Goal: Task Accomplishment & Management: Use online tool/utility

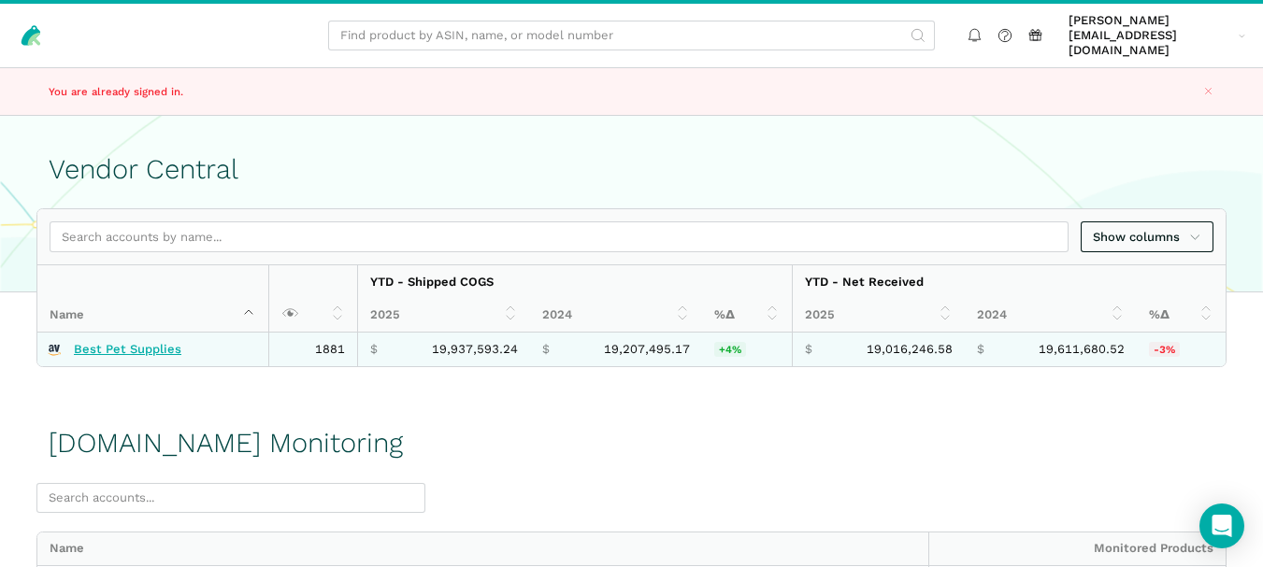
click at [95, 342] on link "Best Pet Supplies" at bounding box center [128, 349] width 108 height 15
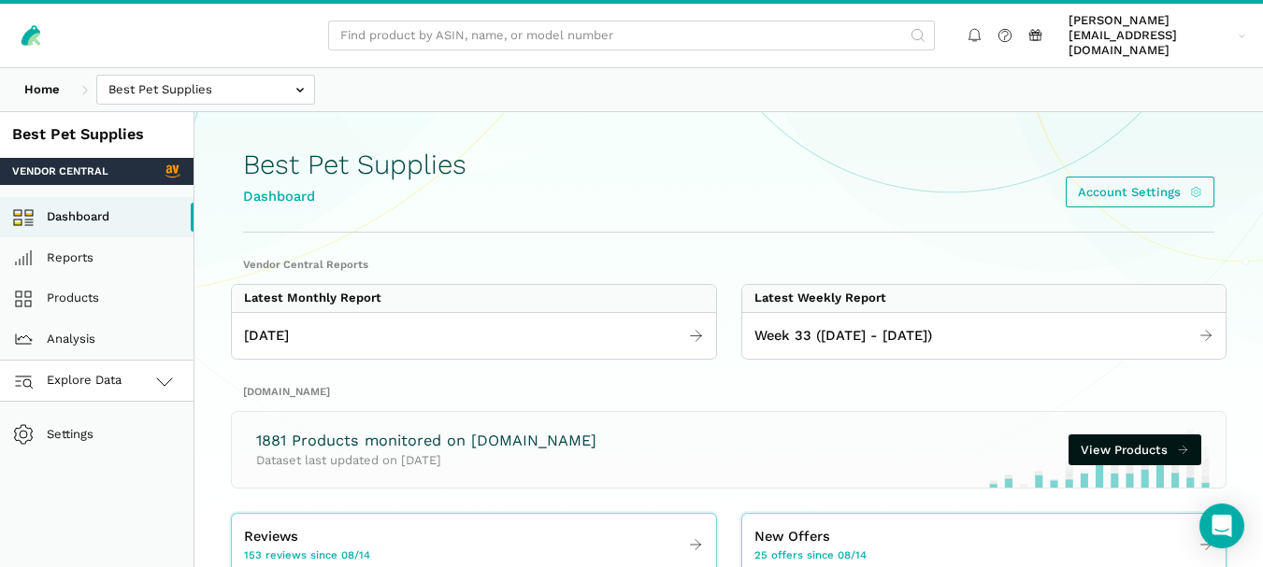
click at [154, 370] on icon at bounding box center [164, 381] width 22 height 22
click at [123, 451] on link "Amazon.com" at bounding box center [97, 463] width 194 height 41
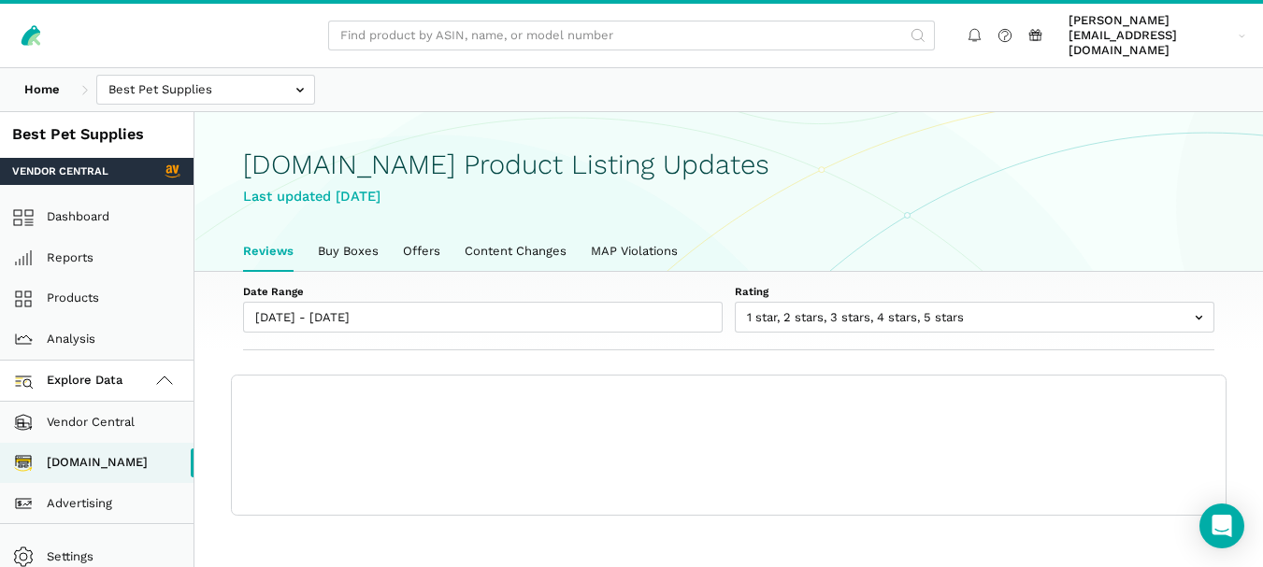
scroll to position [7, 0]
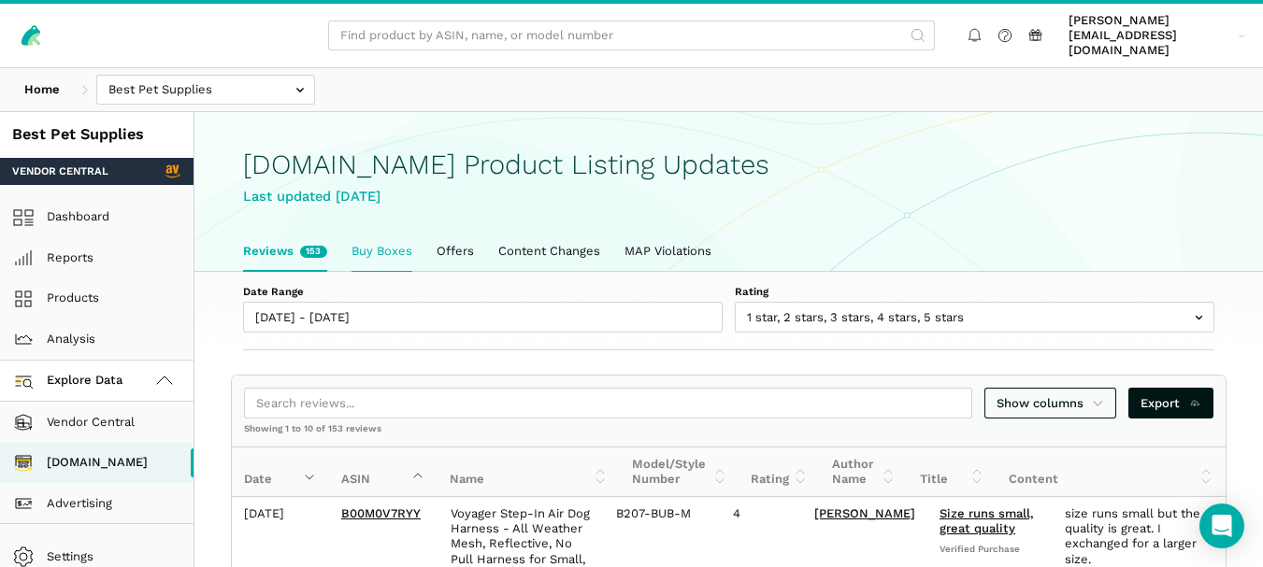
click at [344, 238] on link "Buy Boxes" at bounding box center [381, 251] width 85 height 39
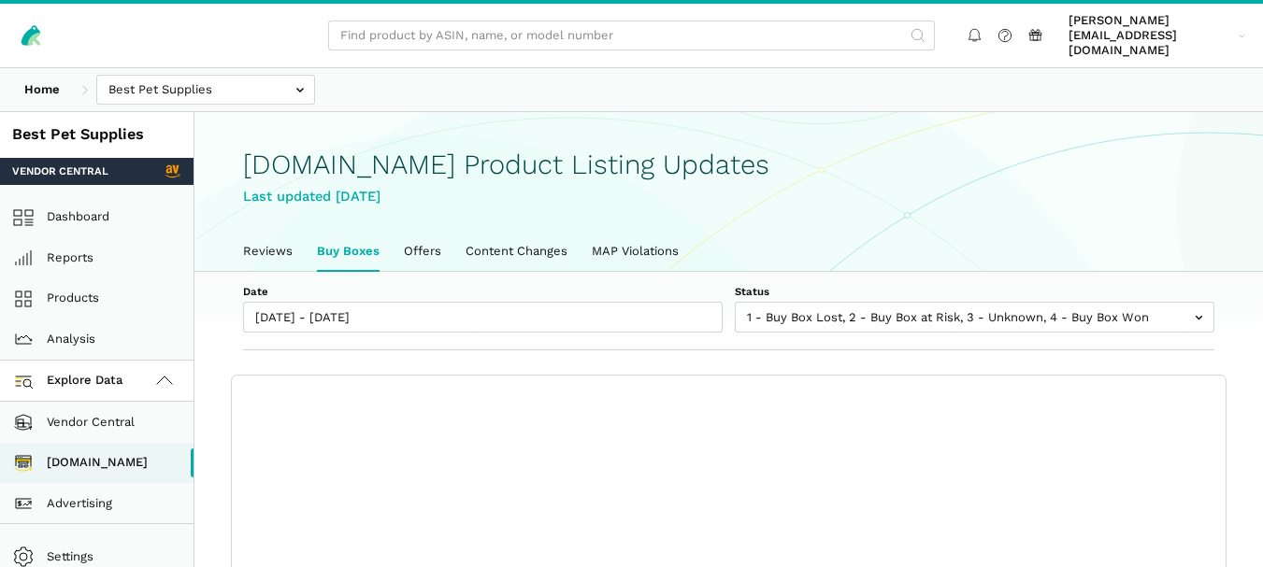
scroll to position [7, 0]
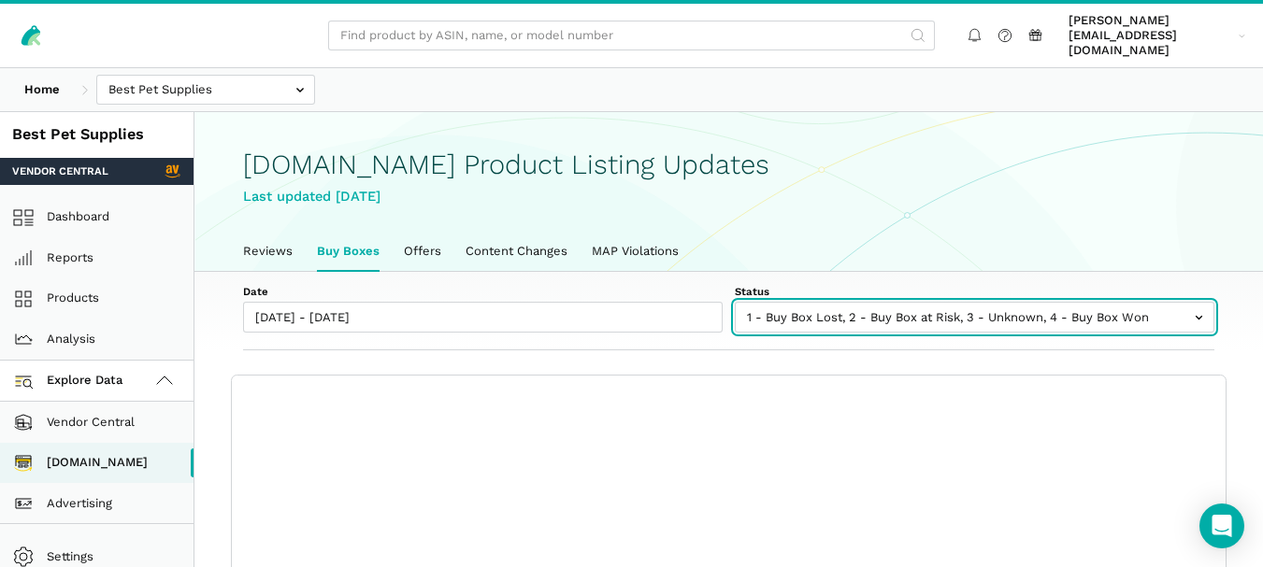
click at [1012, 310] on input "text" at bounding box center [975, 317] width 480 height 31
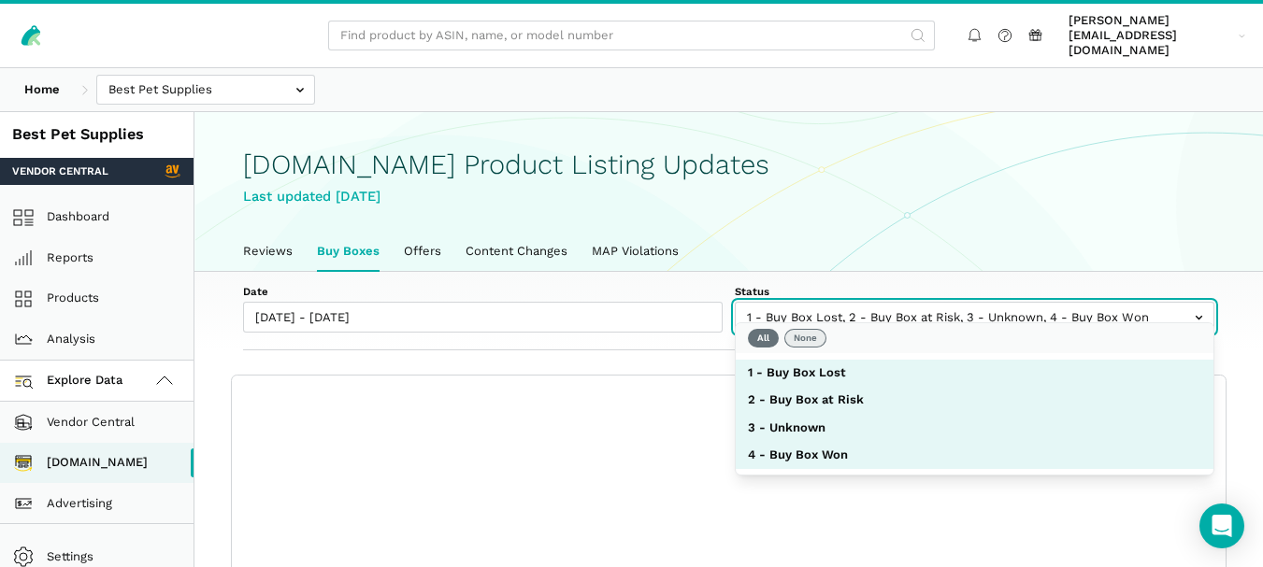
click at [801, 334] on button "None" at bounding box center [805, 338] width 42 height 19
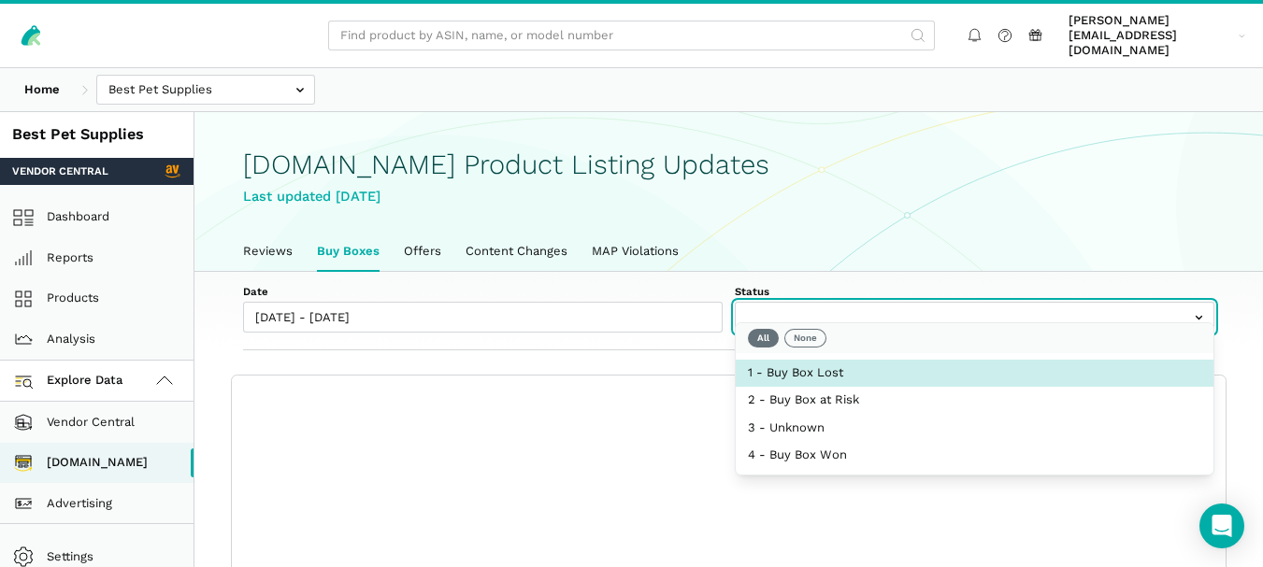
select select "1 - Buy Box Lost"
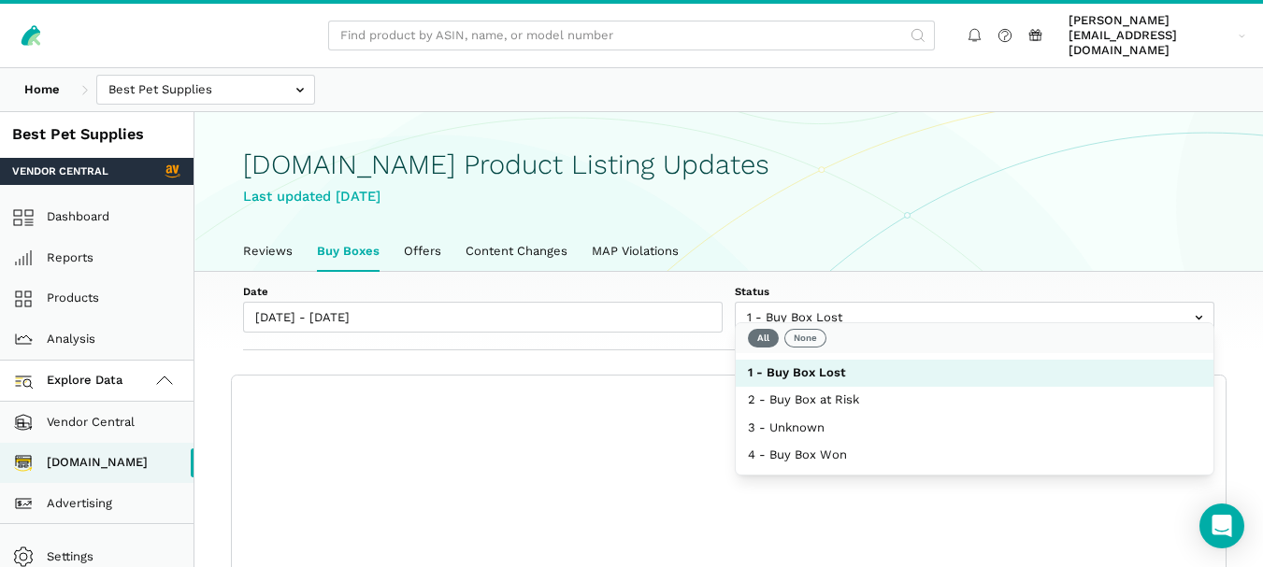
click at [683, 334] on div "Date [DATE] - [DATE] Status 1 - Buy Box Lost 2 - Buy Box at Risk 3 - Unknown 4 …" at bounding box center [728, 311] width 1068 height 79
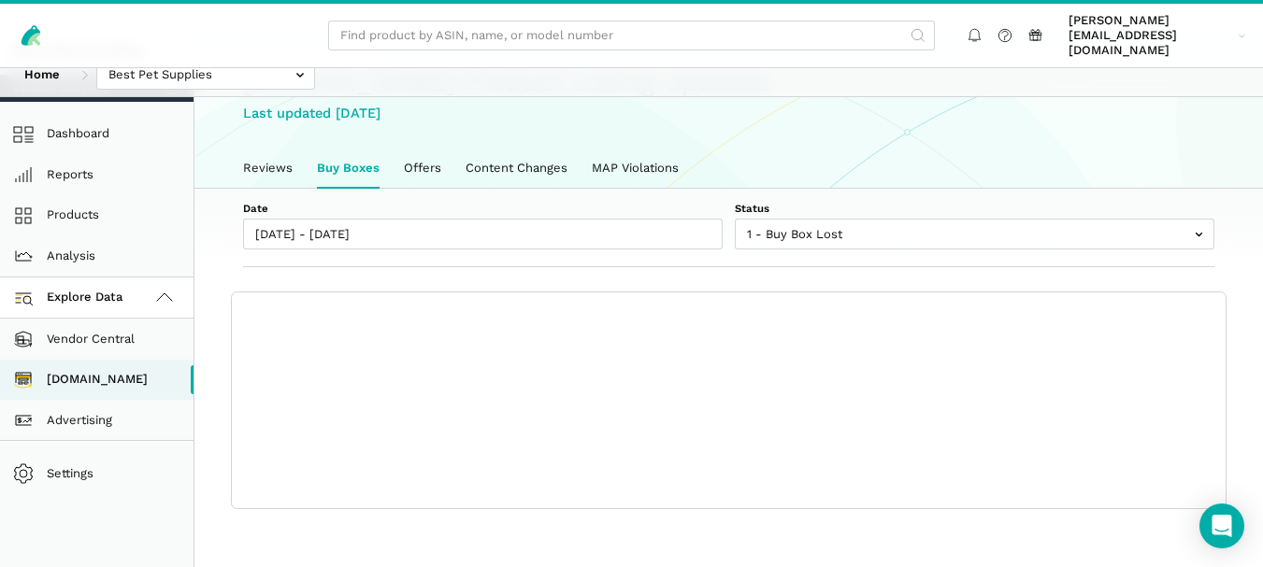
scroll to position [97, 0]
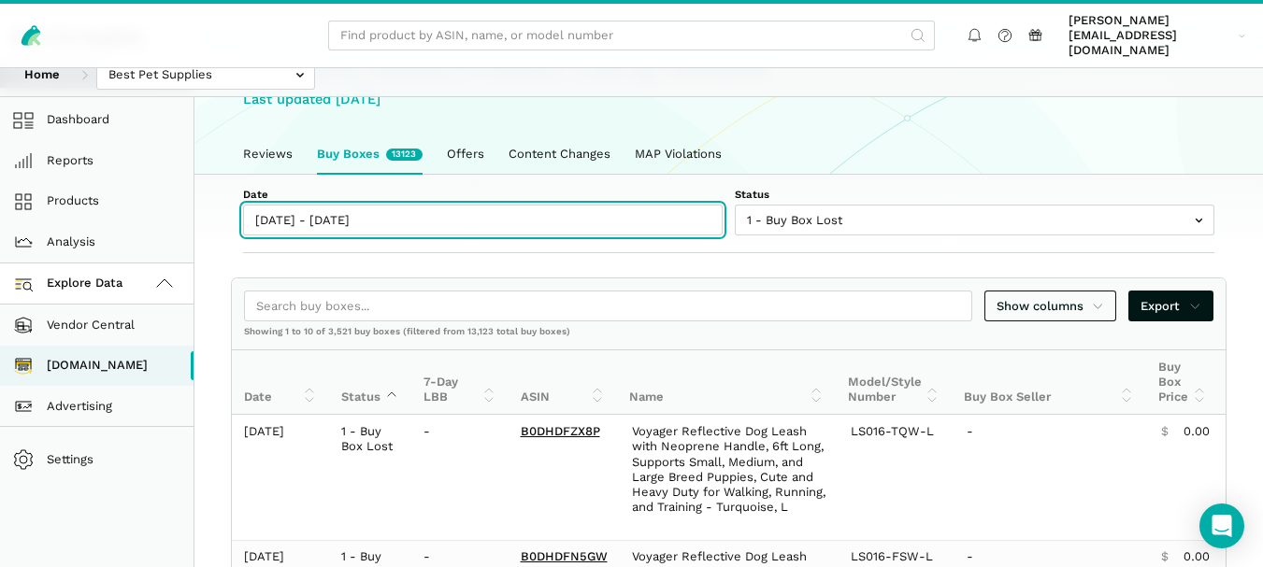
click at [390, 205] on input "[DATE] - [DATE]" at bounding box center [483, 220] width 480 height 31
type input "[DATE]"
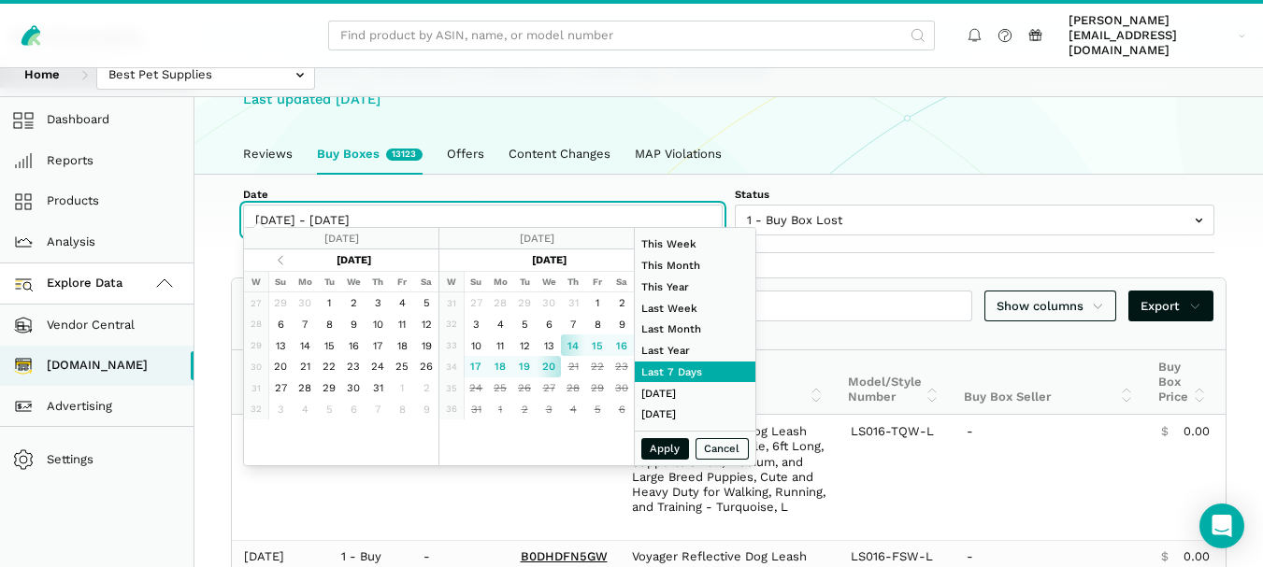
type input "[DATE]"
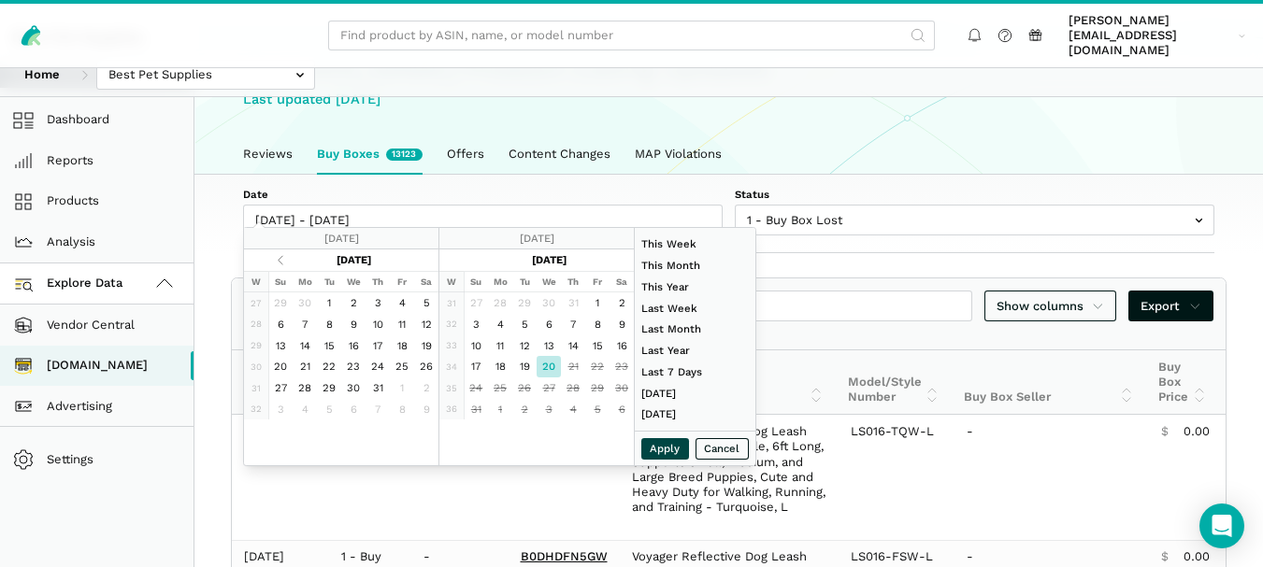
click at [649, 449] on button "Apply" at bounding box center [665, 449] width 49 height 22
type input "[DATE] - [DATE]"
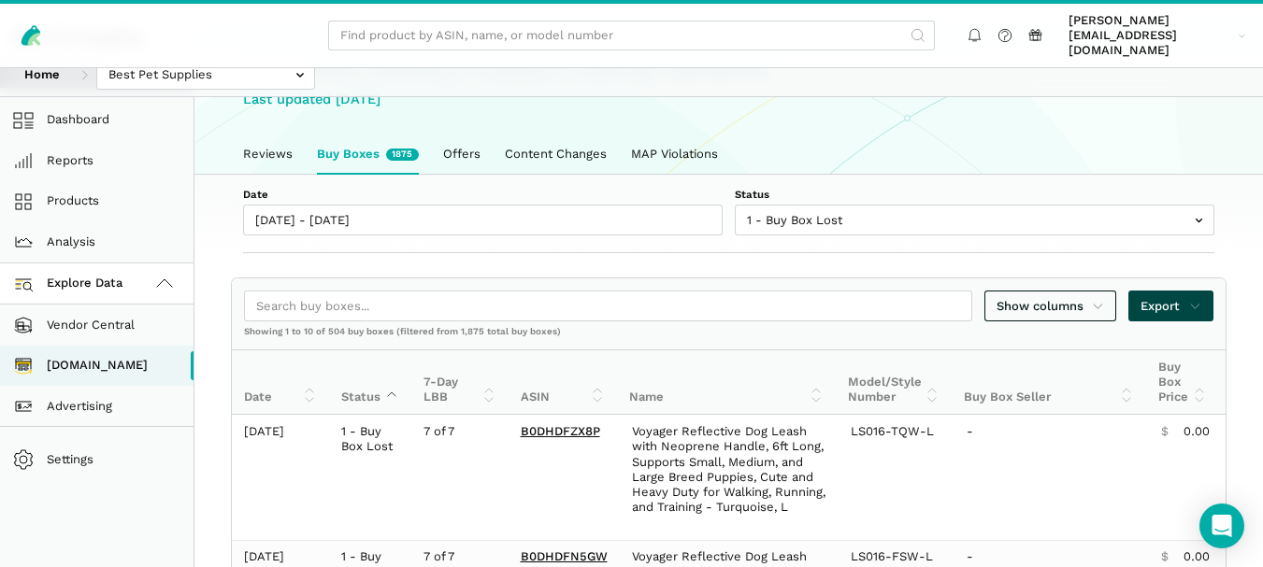
click at [1166, 297] on span "Export" at bounding box center [1170, 306] width 61 height 19
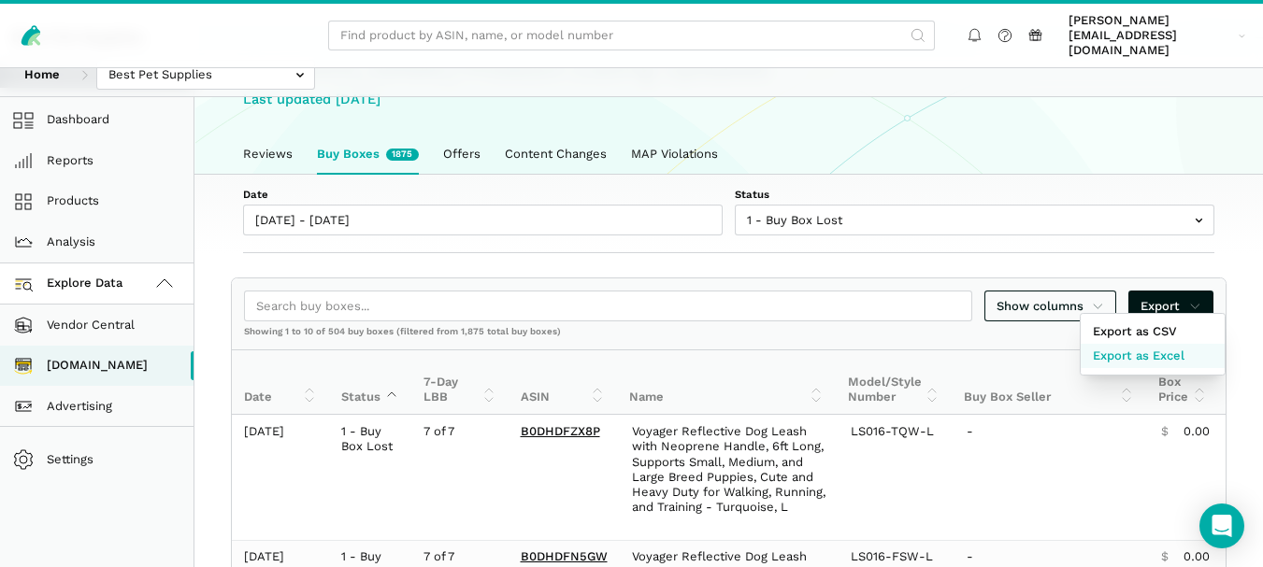
click at [1133, 357] on span "Export as Excel" at bounding box center [1139, 356] width 92 height 19
